Goal: Task Accomplishment & Management: Manage account settings

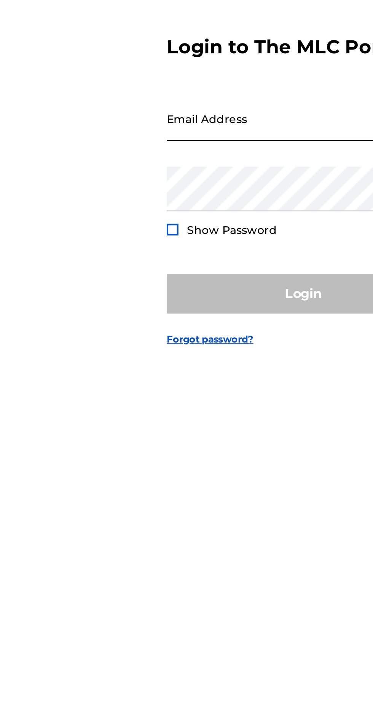
click at [173, 342] on input "Email Address" at bounding box center [184, 332] width 129 height 22
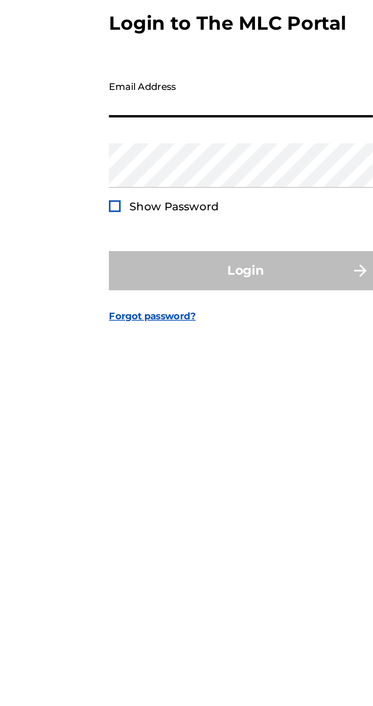
click at [169, 342] on input "Email Address" at bounding box center [184, 332] width 129 height 22
type input "[EMAIL_ADDRESS][DOMAIN_NAME]"
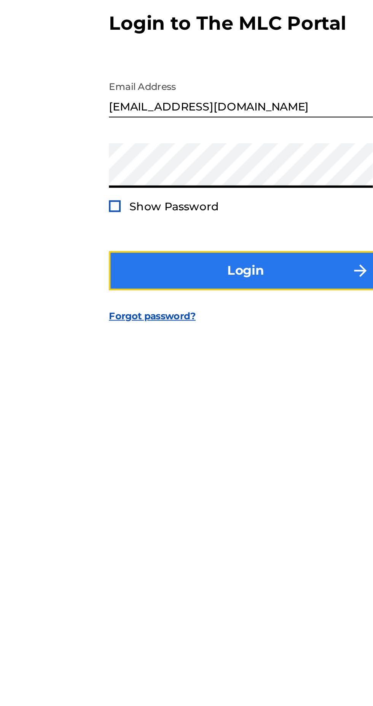
click at [208, 427] on button "Login" at bounding box center [186, 416] width 133 height 19
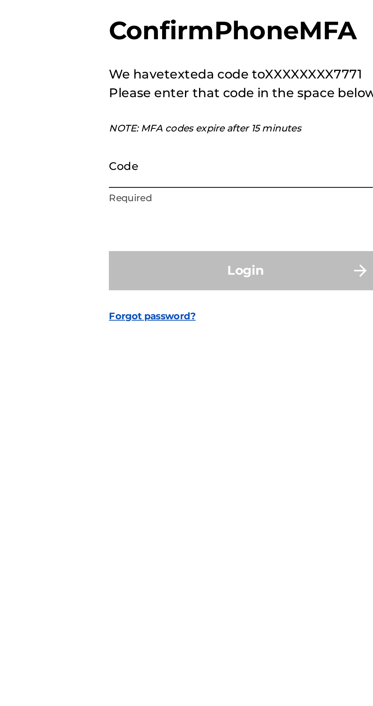
click at [150, 376] on input "Code" at bounding box center [184, 365] width 129 height 22
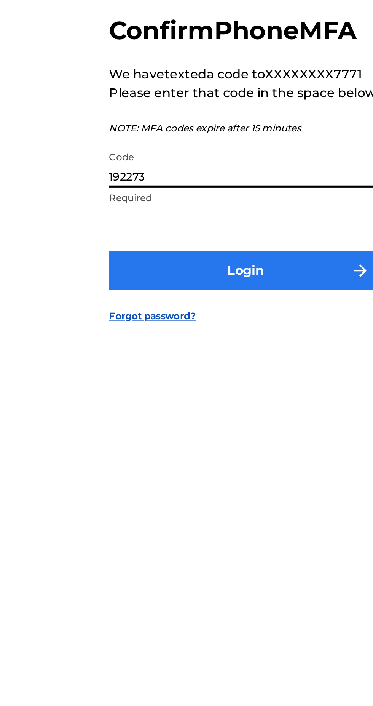
type input "192273"
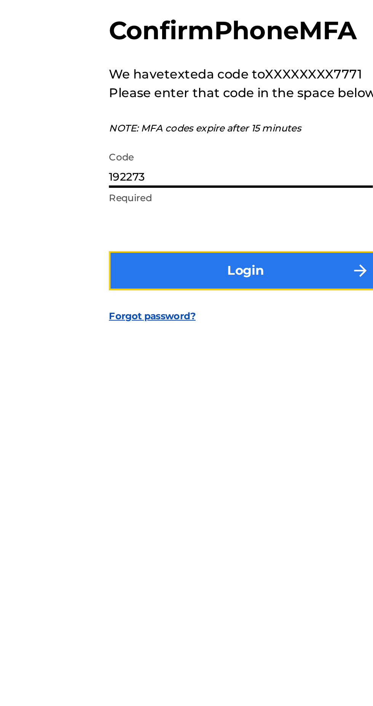
click at [192, 426] on button "Login" at bounding box center [186, 416] width 133 height 19
